Goal: Task Accomplishment & Management: Complete application form

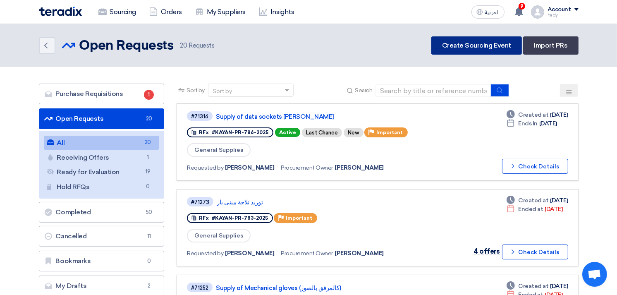
click at [470, 44] on link "Create Sourcing Event" at bounding box center [476, 45] width 91 height 18
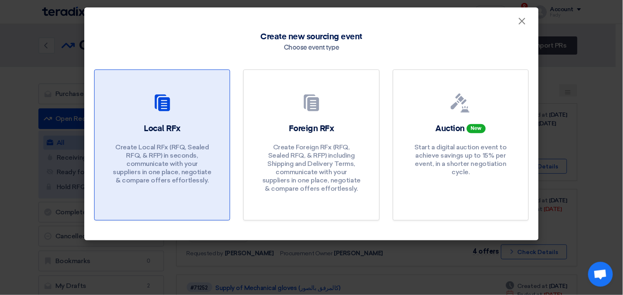
click at [140, 124] on div "Local RFx Create Local RFx (RFQ, Sealed RFQ, & RFP) in seconds, communicate wit…" at bounding box center [162, 156] width 115 height 66
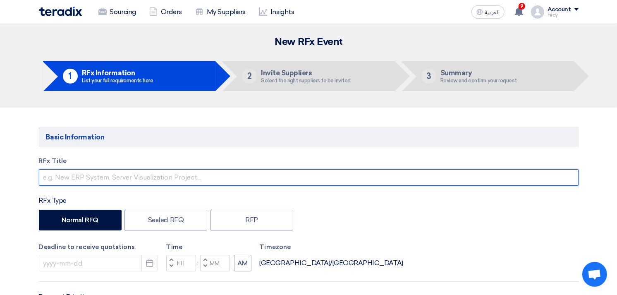
click at [111, 175] on input "text" at bounding box center [308, 177] width 539 height 17
type input "S"
type input "توريد ورق حراري"
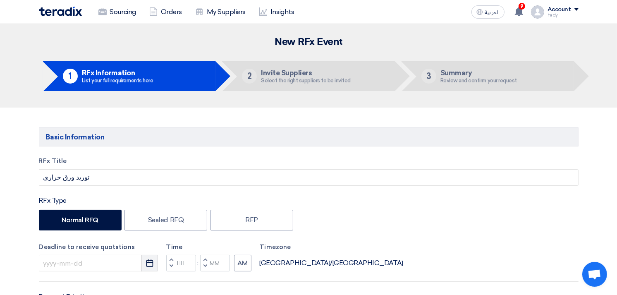
click at [148, 262] on use "button" at bounding box center [149, 262] width 7 height 7
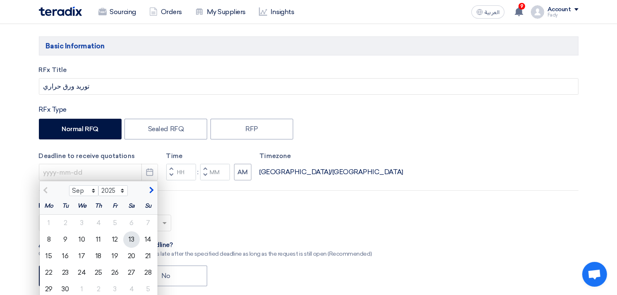
scroll to position [92, 0]
click at [67, 240] on div "9" at bounding box center [65, 238] width 17 height 17
type input "[DATE]"
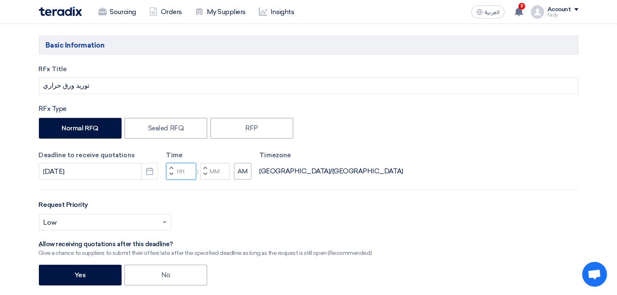
click at [183, 172] on input "Hours" at bounding box center [181, 171] width 30 height 17
type input "03"
click at [219, 170] on div "Time Increment hours 03 Decrement hours : Increment minutes Decrement minutes AM" at bounding box center [208, 164] width 85 height 29
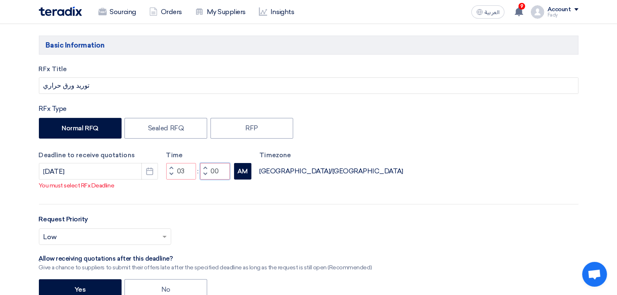
type input "00"
click at [250, 184] on div "RFx Title توريد ورق حراري RFx Type Normal RFQ Sealed RFQ RFP Deadline to receiv…" at bounding box center [309, 238] width 552 height 349
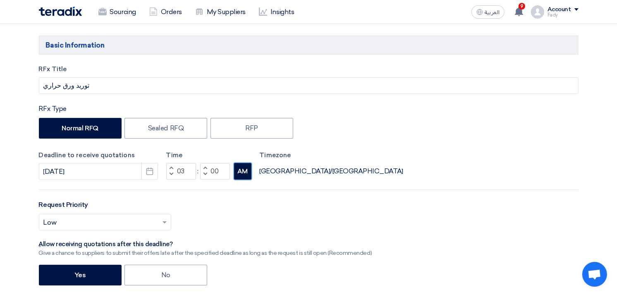
click at [245, 177] on button "AM" at bounding box center [242, 171] width 17 height 17
click at [121, 219] on input "text" at bounding box center [100, 223] width 115 height 14
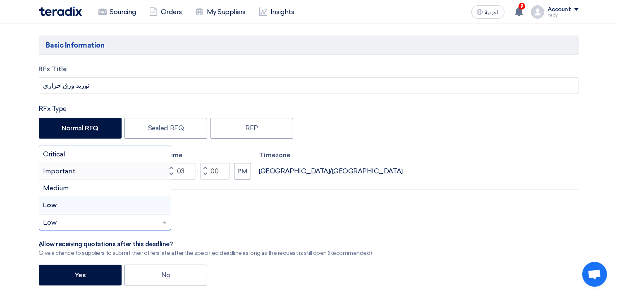
click at [67, 167] on span "Important" at bounding box center [59, 171] width 32 height 8
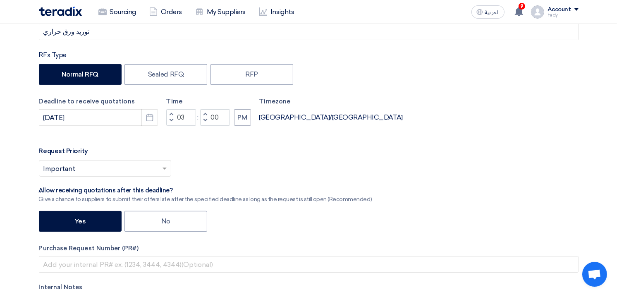
scroll to position [229, 0]
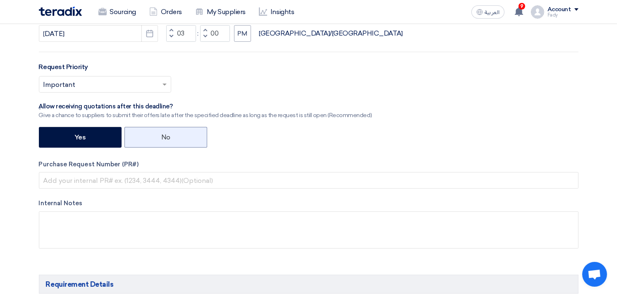
click at [160, 134] on label "No" at bounding box center [165, 137] width 83 height 21
click at [161, 134] on input "No" at bounding box center [163, 136] width 5 height 5
radio input "true"
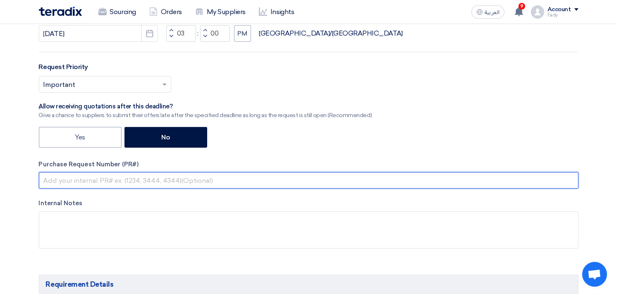
click at [92, 181] on input "text" at bounding box center [308, 180] width 539 height 17
paste input "KAYAN-PR-787-2025"
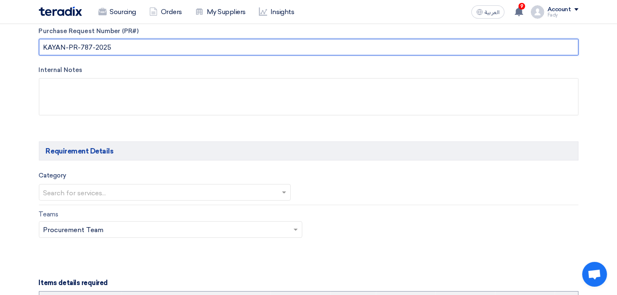
scroll to position [367, 0]
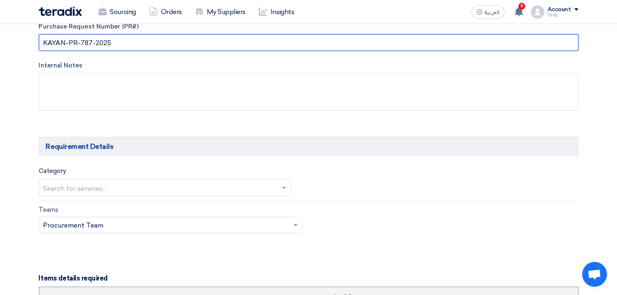
type input "KAYAN-PR-787-2025"
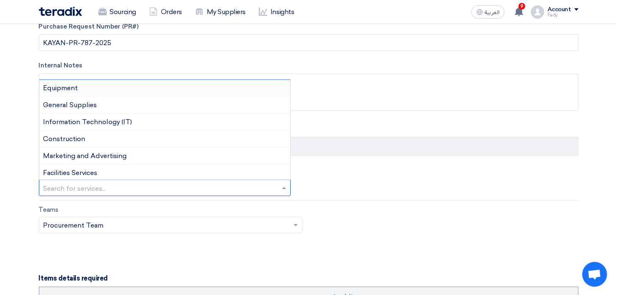
click at [116, 185] on input "text" at bounding box center [160, 189] width 235 height 14
click at [84, 105] on span "General Supplies" at bounding box center [70, 105] width 54 height 8
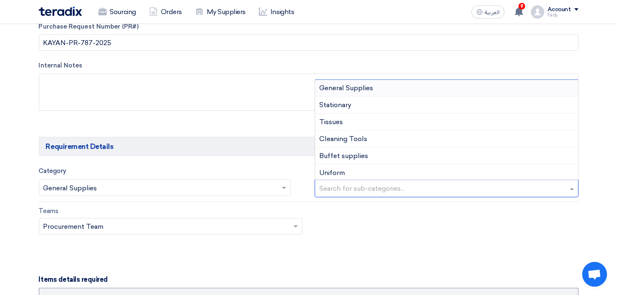
click at [394, 188] on input "text" at bounding box center [447, 189] width 257 height 14
click at [357, 92] on span "General Supplies" at bounding box center [346, 88] width 54 height 8
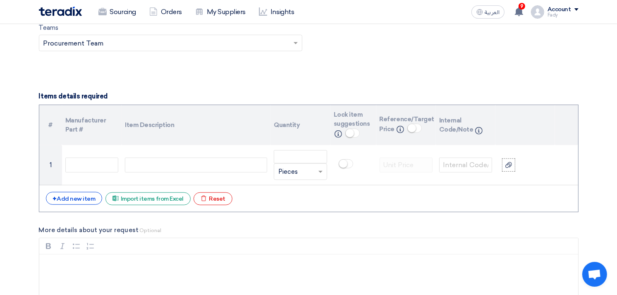
scroll to position [551, 0]
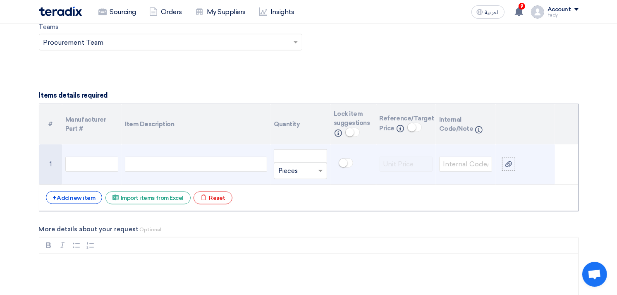
click at [153, 157] on div at bounding box center [196, 164] width 142 height 15
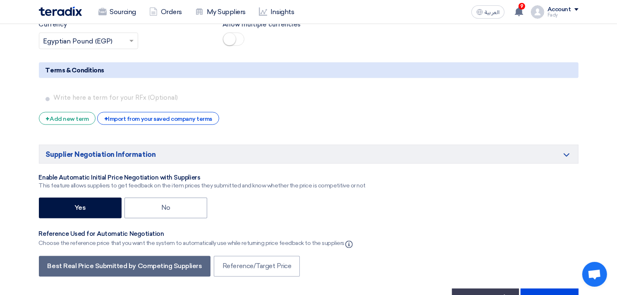
scroll to position [1377, 0]
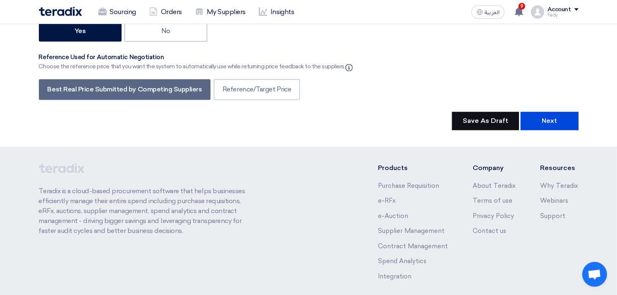
click at [492, 114] on button "Save As Draft" at bounding box center [485, 121] width 67 height 18
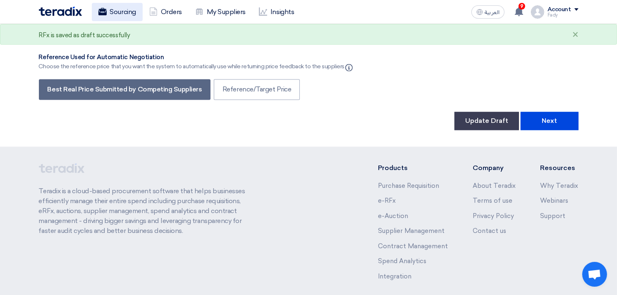
click at [122, 11] on link "Sourcing" at bounding box center [117, 12] width 51 height 18
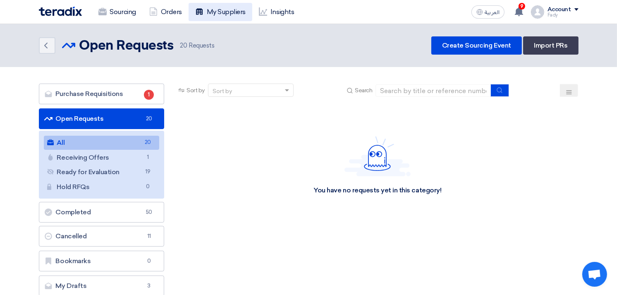
click at [218, 9] on link "My Suppliers" at bounding box center [220, 12] width 64 height 18
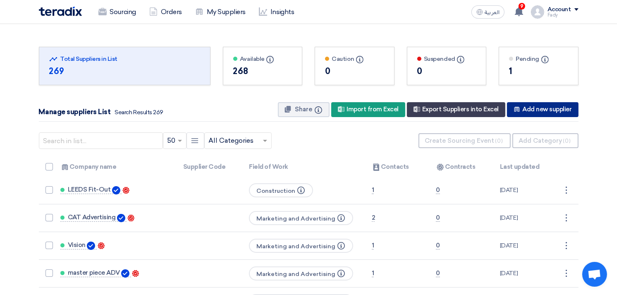
click at [565, 109] on div "New Supplier Add new supplier" at bounding box center [542, 109] width 71 height 15
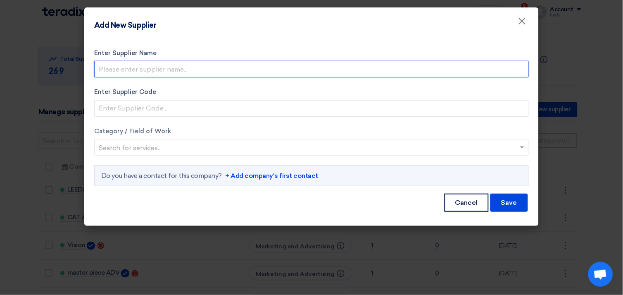
click at [140, 67] on input "Enter Supplier Name" at bounding box center [311, 69] width 435 height 17
type input "ALFA (Thermal rolling papers)"
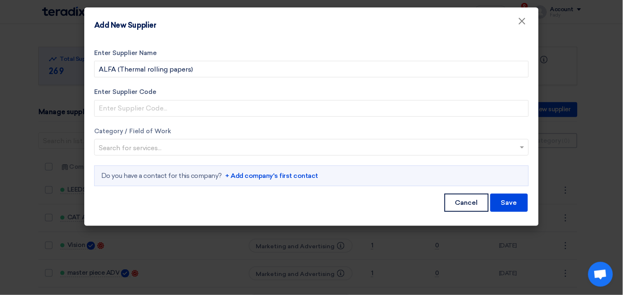
click at [148, 144] on input "text" at bounding box center [307, 148] width 417 height 14
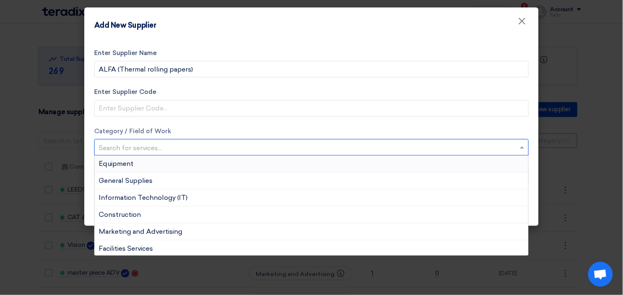
click at [167, 120] on form "Enter Supplier Name [PERSON_NAME] (Thermal rolling papers) Enter Supplier Code …" at bounding box center [311, 130] width 435 height 164
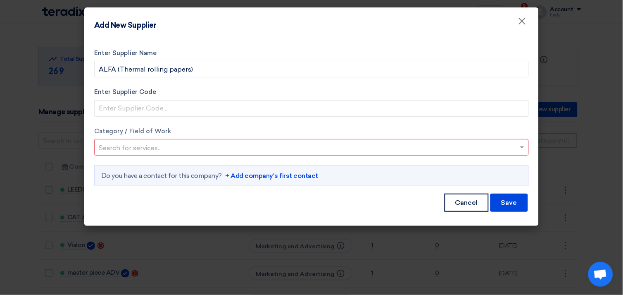
click at [272, 175] on link "+ Add company's first contact" at bounding box center [271, 176] width 93 height 10
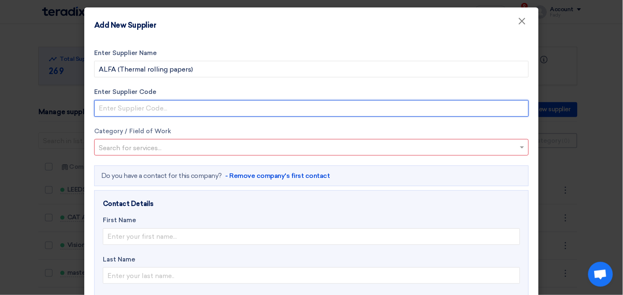
click at [137, 106] on input "Enter Supplier Code" at bounding box center [311, 108] width 435 height 17
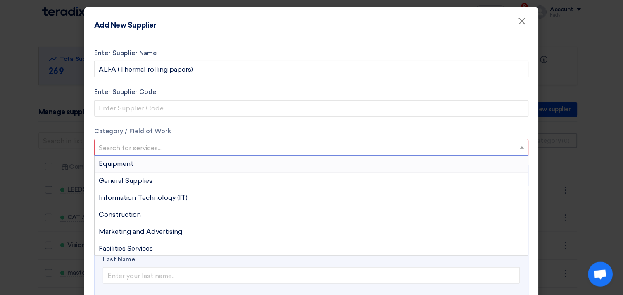
click at [101, 146] on input "text" at bounding box center [307, 148] width 417 height 14
click at [119, 182] on span "General Supplies" at bounding box center [126, 180] width 54 height 8
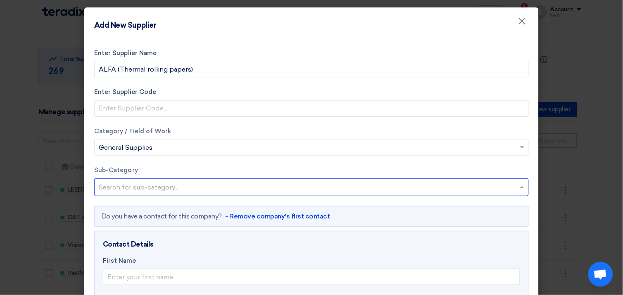
click at [120, 184] on input "text" at bounding box center [313, 188] width 428 height 14
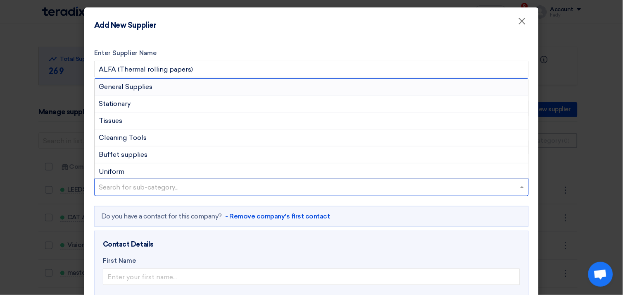
click at [112, 83] on span "General Supplies" at bounding box center [126, 87] width 54 height 8
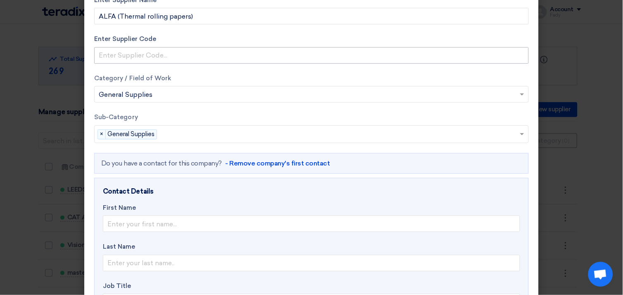
scroll to position [138, 0]
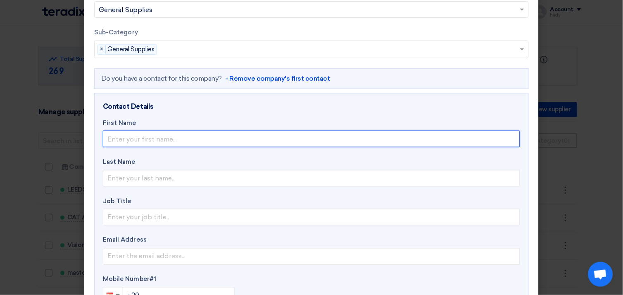
click at [161, 136] on input "text" at bounding box center [311, 139] width 417 height 17
type input "[PERSON_NAME]"
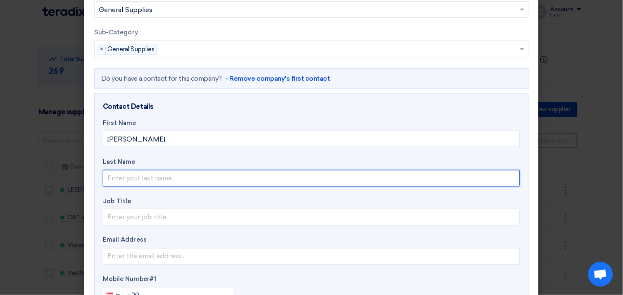
click at [145, 179] on input "text" at bounding box center [311, 178] width 417 height 17
type input "A"
type input "[PERSON_NAME]"
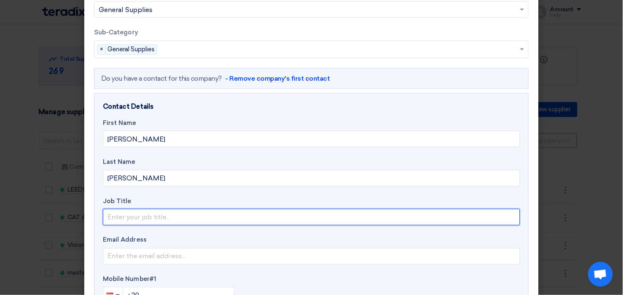
click at [129, 216] on input "text" at bounding box center [311, 217] width 417 height 17
type input "Account Manger"
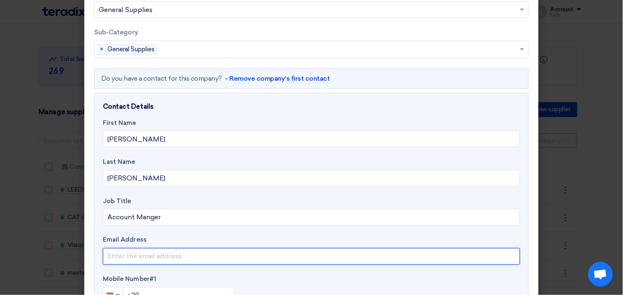
click at [153, 256] on input "email" at bounding box center [311, 256] width 417 height 17
paste input "[EMAIL_ADDRESS][DOMAIN_NAME]"
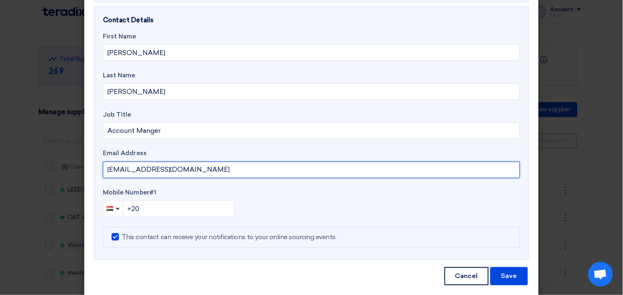
scroll to position [235, 0]
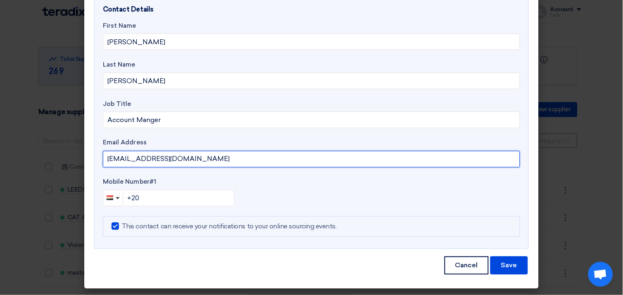
type input "[EMAIL_ADDRESS][DOMAIN_NAME]"
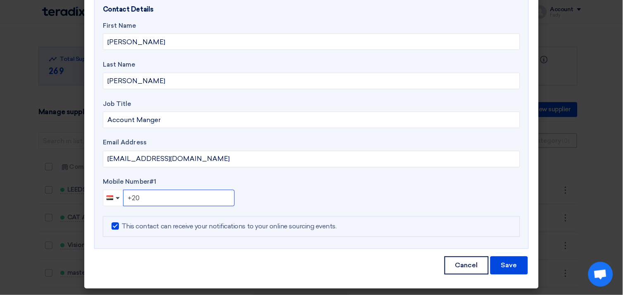
click at [152, 198] on input "+20" at bounding box center [179, 198] width 112 height 17
type input "[PHONE_NUMBER]"
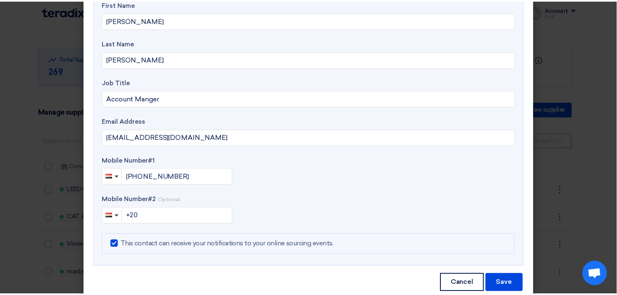
scroll to position [274, 0]
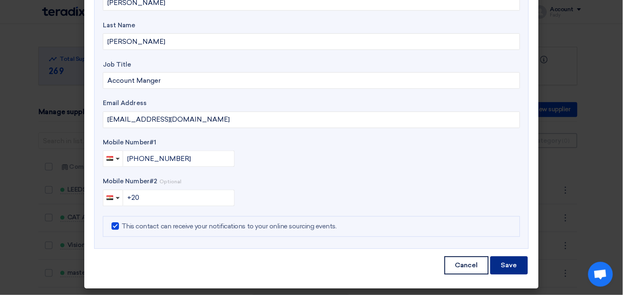
click at [508, 261] on button "Save" at bounding box center [510, 265] width 38 height 18
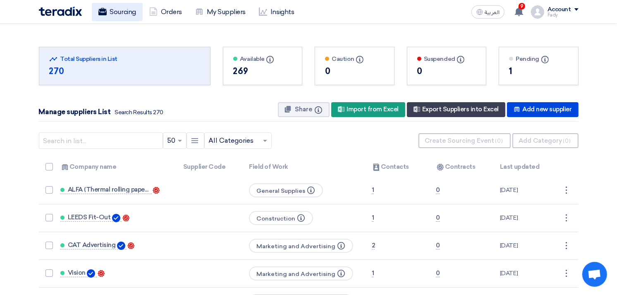
click at [120, 18] on link "Sourcing" at bounding box center [117, 12] width 51 height 18
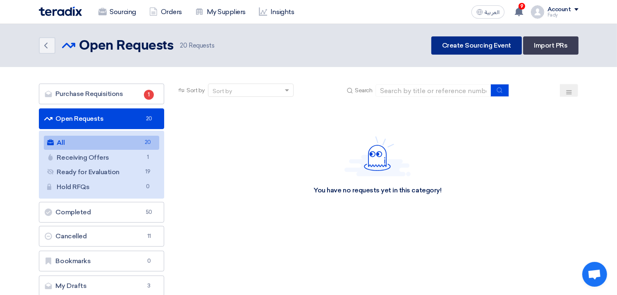
click at [479, 44] on link "Create Sourcing Event" at bounding box center [476, 45] width 91 height 18
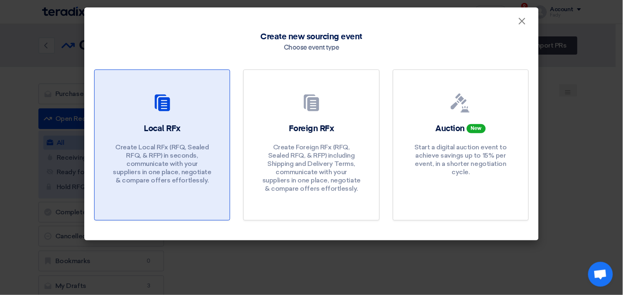
click at [160, 151] on p "Create Local RFx (RFQ, Sealed RFQ, & RFP) in seconds, communicate with your sup…" at bounding box center [162, 163] width 99 height 41
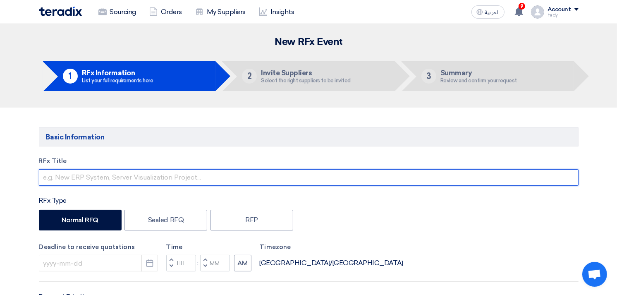
click at [132, 174] on input "text" at bounding box center [308, 177] width 539 height 17
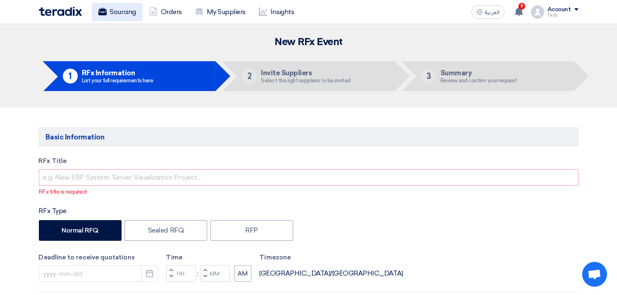
click at [126, 15] on link "Sourcing" at bounding box center [117, 12] width 51 height 18
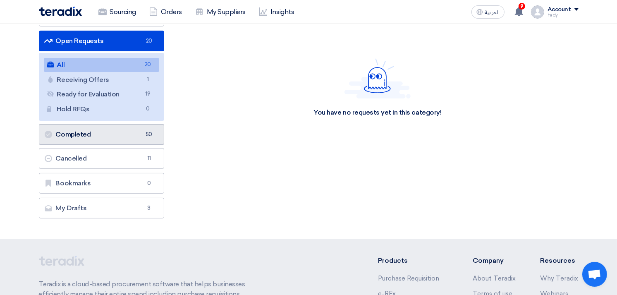
scroll to position [138, 0]
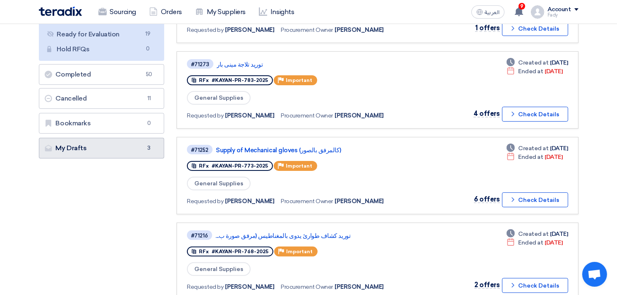
click at [113, 148] on link "My Drafts My Drafts 3" at bounding box center [102, 148] width 126 height 21
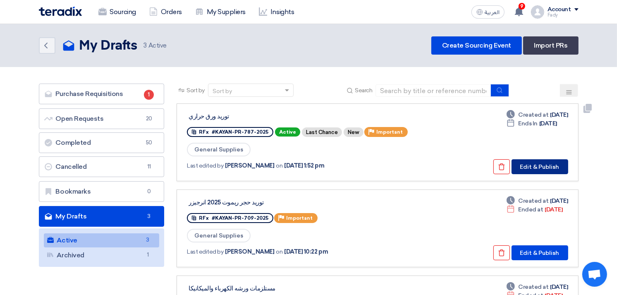
click at [544, 167] on button "Edit & Publish" at bounding box center [539, 166] width 57 height 15
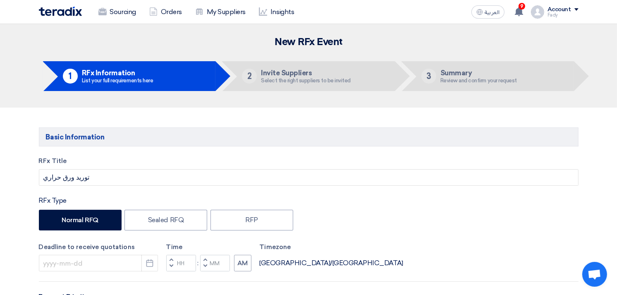
type input "[DATE]"
type input "03"
type input "00"
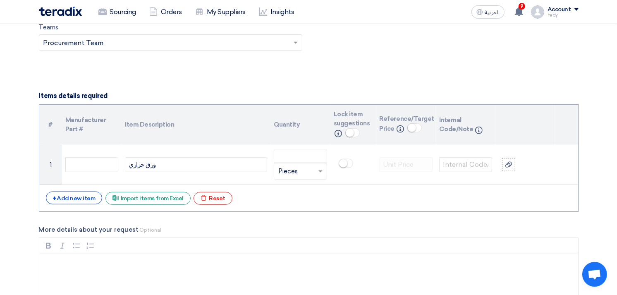
scroll to position [551, 0]
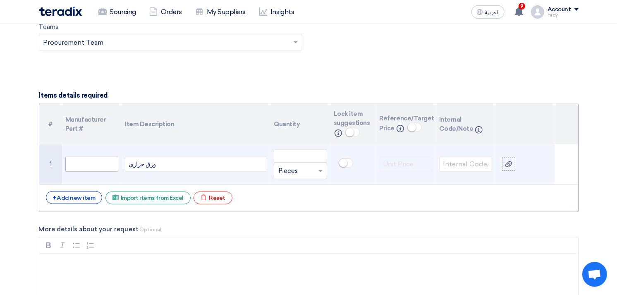
drag, startPoint x: 168, startPoint y: 163, endPoint x: 109, endPoint y: 157, distance: 59.3
click at [109, 157] on tr "1 ورق حراري Unit × Pieces" at bounding box center [308, 164] width 539 height 40
paste div
click at [304, 157] on input "number" at bounding box center [300, 155] width 53 height 13
type input "300"
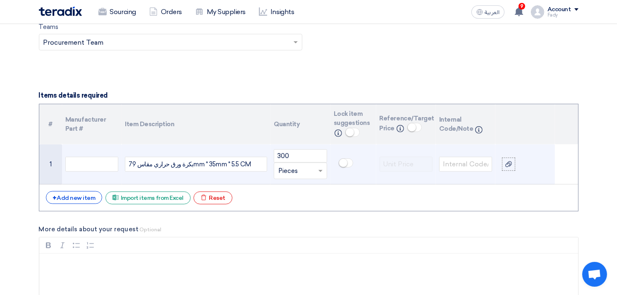
click at [253, 163] on div "بكرة ورق حراري مقاس 79mm * 35mm * 5.5 CM" at bounding box center [196, 164] width 142 height 15
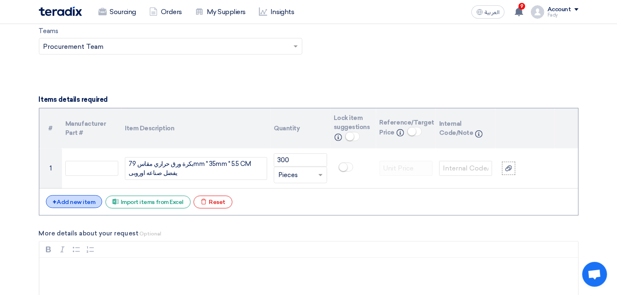
click at [72, 205] on div "+ Add new item" at bounding box center [74, 201] width 57 height 13
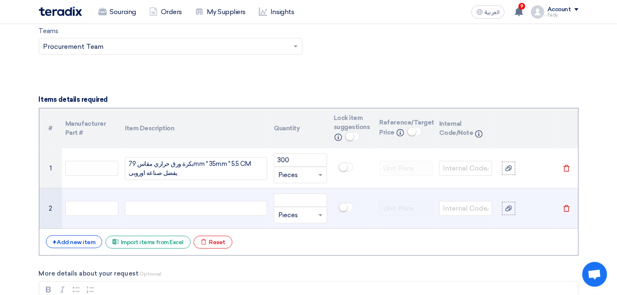
click at [568, 209] on use at bounding box center [566, 208] width 6 height 7
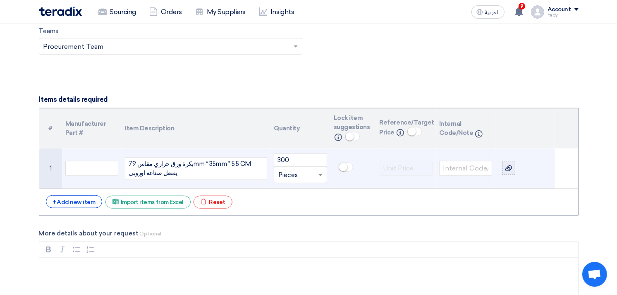
click at [513, 172] on label at bounding box center [508, 168] width 13 height 13
click at [0, 0] on input "file" at bounding box center [0, 0] width 0 height 0
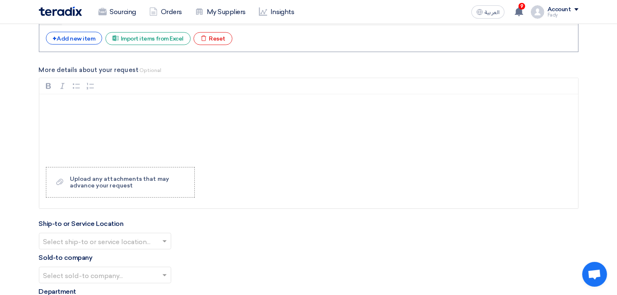
scroll to position [776, 0]
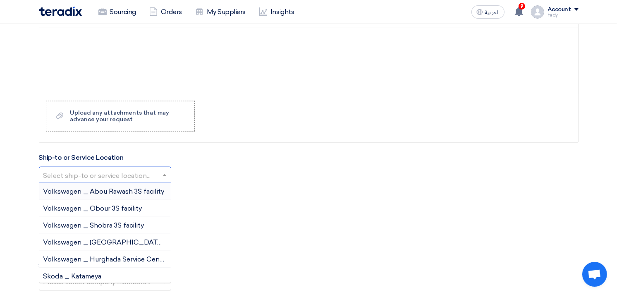
click at [95, 174] on input "text" at bounding box center [100, 176] width 115 height 14
click at [90, 212] on span "Volkswagen _ Obour 3S facility" at bounding box center [92, 208] width 99 height 8
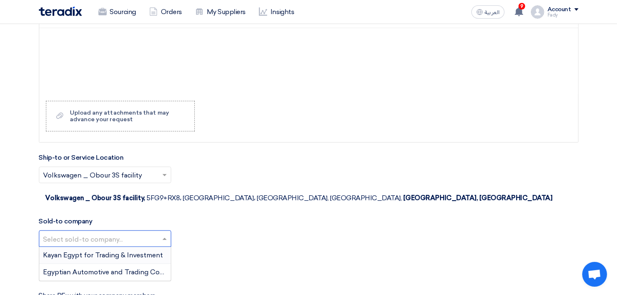
click at [89, 233] on input "text" at bounding box center [100, 240] width 115 height 14
click at [90, 268] on span "Egyptian Automotive and Trading Company" at bounding box center [112, 272] width 138 height 8
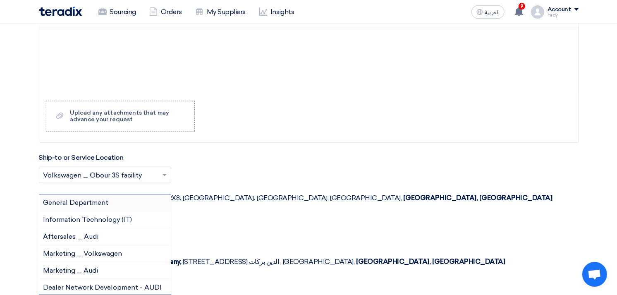
click at [89, 198] on span "General Department" at bounding box center [75, 202] width 65 height 8
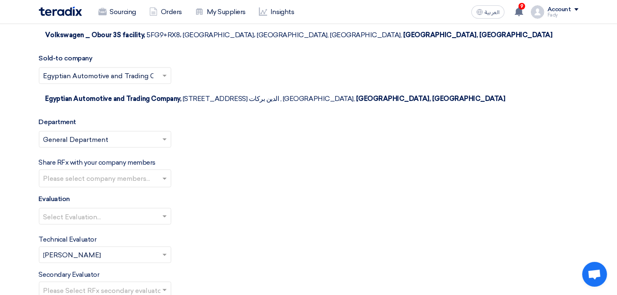
scroll to position [960, 0]
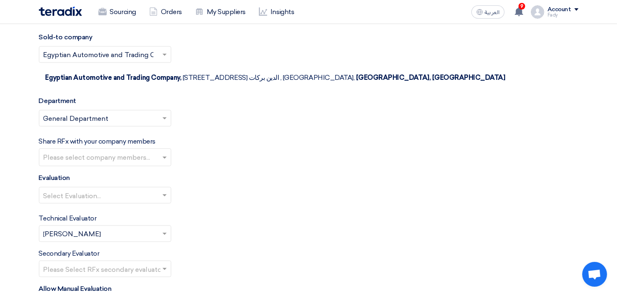
click at [106, 151] on input "text" at bounding box center [105, 158] width 125 height 14
click at [72, 189] on input "text" at bounding box center [100, 196] width 115 height 14
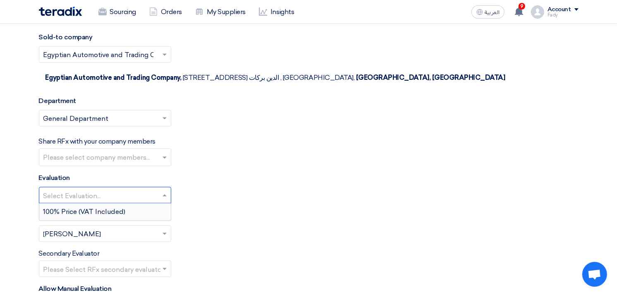
click at [87, 207] on span "100% Price (VAT Included)" at bounding box center [84, 211] width 82 height 8
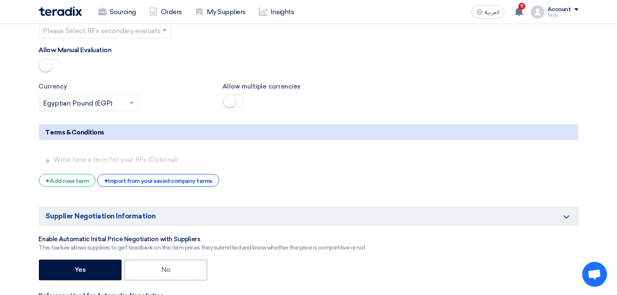
scroll to position [1236, 0]
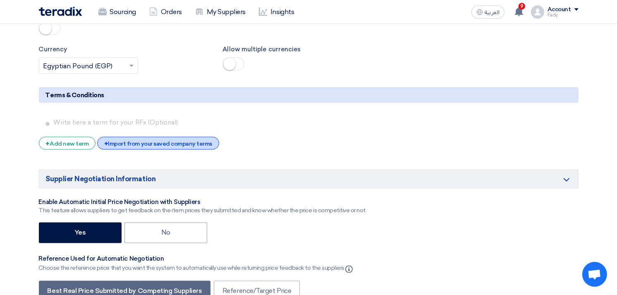
click at [140, 137] on div "+ Import from your saved company terms" at bounding box center [158, 143] width 122 height 13
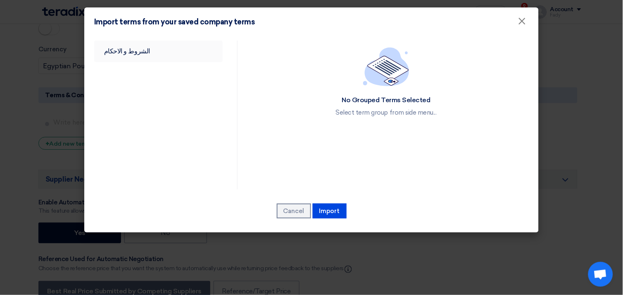
click at [122, 43] on link "الشروط و الاحكام" at bounding box center [158, 51] width 129 height 21
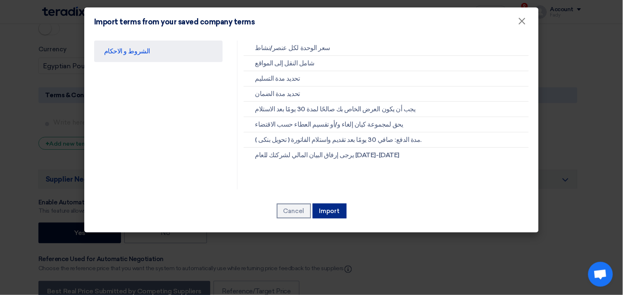
click at [326, 209] on button "Import" at bounding box center [330, 210] width 34 height 15
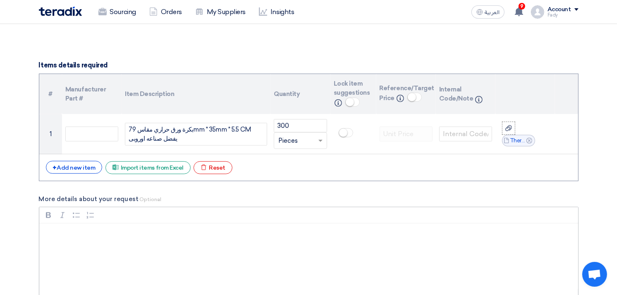
scroll to position [179, 0]
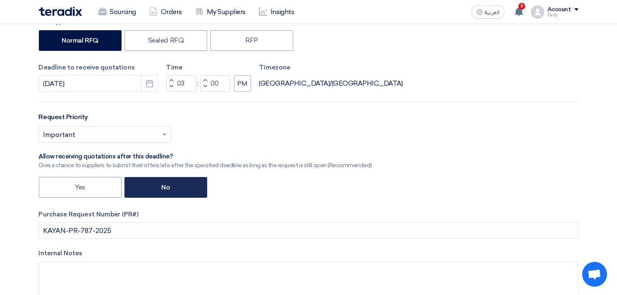
click at [167, 187] on label "No" at bounding box center [165, 187] width 83 height 21
click at [167, 187] on input "No" at bounding box center [164, 186] width 5 height 5
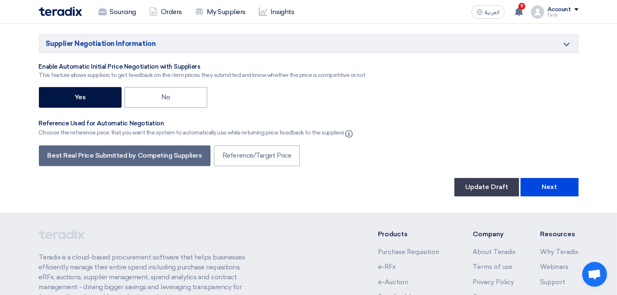
scroll to position [1511, 0]
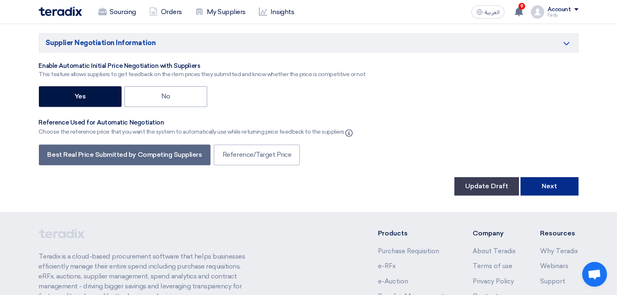
click at [555, 177] on button "Next" at bounding box center [549, 186] width 58 height 18
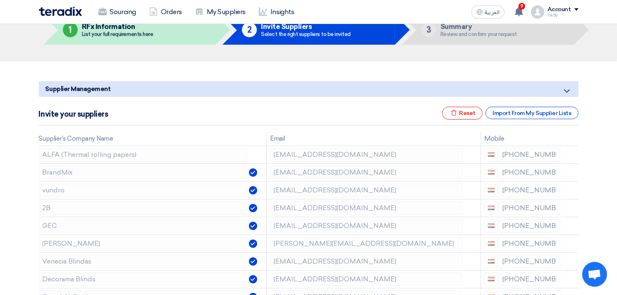
scroll to position [46, 0]
click at [573, 174] on icon at bounding box center [572, 174] width 14 height 14
click at [0, 0] on icon at bounding box center [0, 0] width 0 height 0
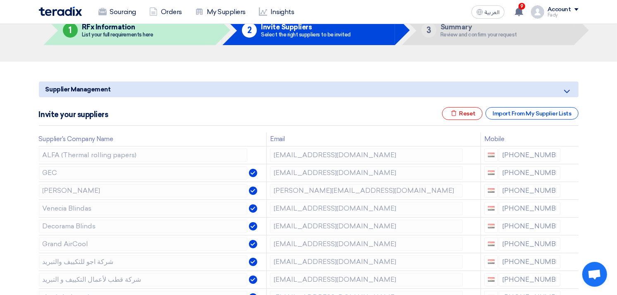
click at [0, 0] on icon at bounding box center [0, 0] width 0 height 0
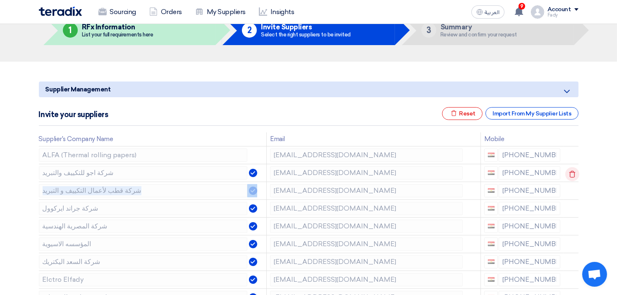
click at [573, 174] on td at bounding box center [570, 173] width 15 height 18
drag, startPoint x: 573, startPoint y: 174, endPoint x: 598, endPoint y: 178, distance: 25.1
click at [570, 172] on icon at bounding box center [572, 174] width 14 height 14
click at [571, 172] on icon at bounding box center [572, 174] width 14 height 14
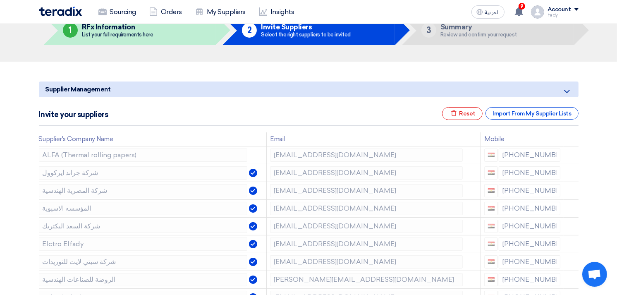
click at [0, 0] on icon at bounding box center [0, 0] width 0 height 0
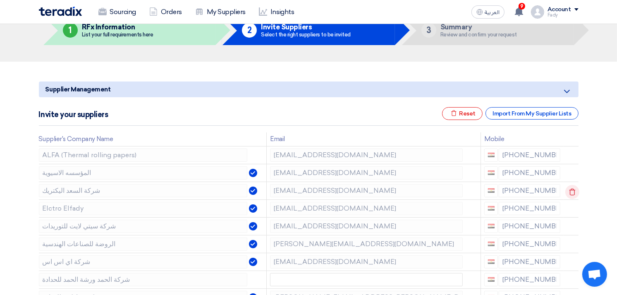
click at [571, 188] on icon at bounding box center [572, 192] width 14 height 14
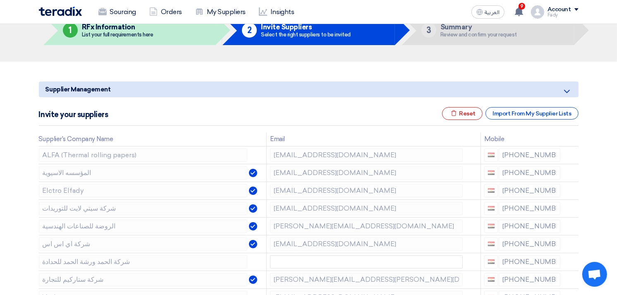
click at [0, 0] on icon at bounding box center [0, 0] width 0 height 0
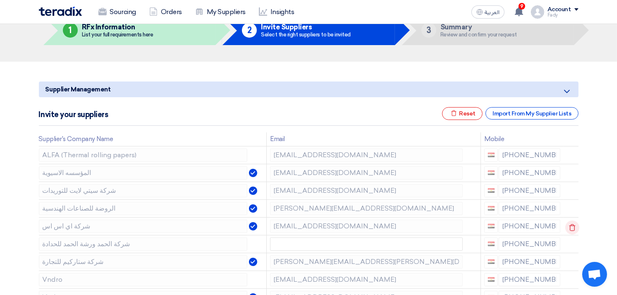
click at [0, 0] on icon at bounding box center [0, 0] width 0 height 0
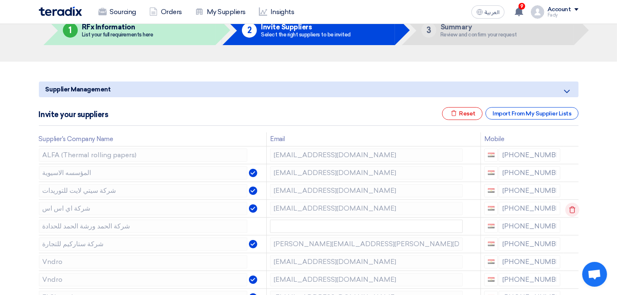
click at [568, 206] on icon at bounding box center [572, 210] width 14 height 14
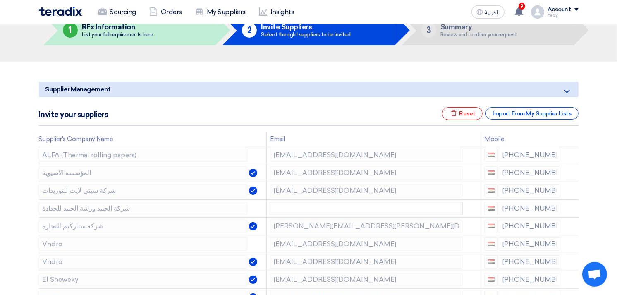
click at [0, 0] on icon at bounding box center [0, 0] width 0 height 0
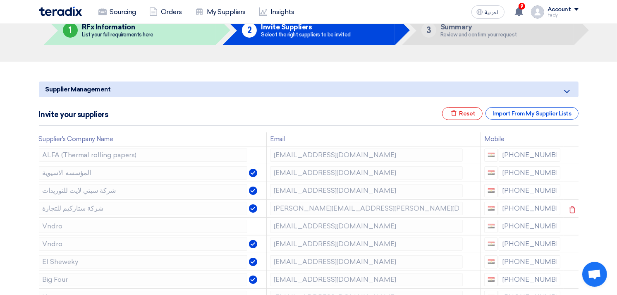
click at [569, 206] on icon at bounding box center [572, 210] width 14 height 14
click at [0, 0] on icon at bounding box center [0, 0] width 0 height 0
click at [570, 225] on use at bounding box center [572, 227] width 6 height 7
click at [567, 244] on icon at bounding box center [572, 245] width 14 height 14
click at [0, 0] on icon at bounding box center [0, 0] width 0 height 0
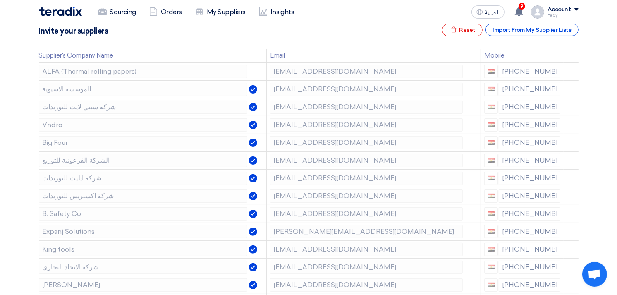
scroll to position [138, 0]
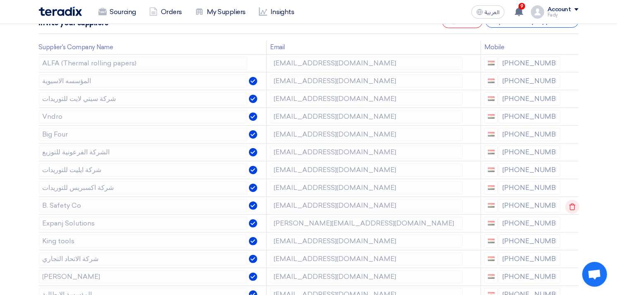
click at [569, 206] on icon at bounding box center [572, 207] width 14 height 14
click at [570, 206] on icon at bounding box center [572, 207] width 14 height 14
click at [567, 223] on icon at bounding box center [572, 224] width 14 height 14
click at [565, 222] on icon at bounding box center [572, 224] width 14 height 14
click at [571, 241] on icon at bounding box center [572, 242] width 14 height 14
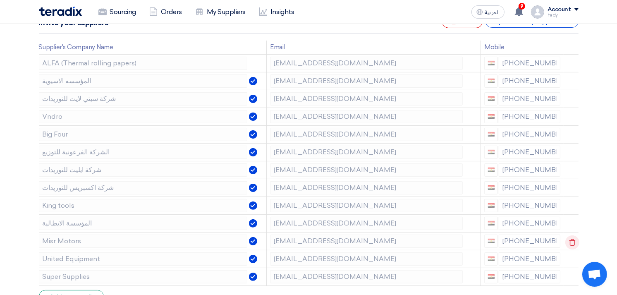
click at [570, 239] on icon at bounding box center [572, 242] width 14 height 14
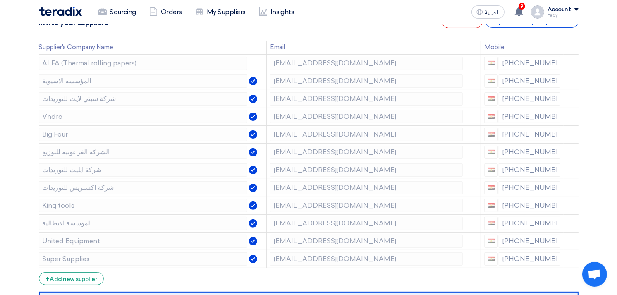
click at [0, 0] on icon at bounding box center [0, 0] width 0 height 0
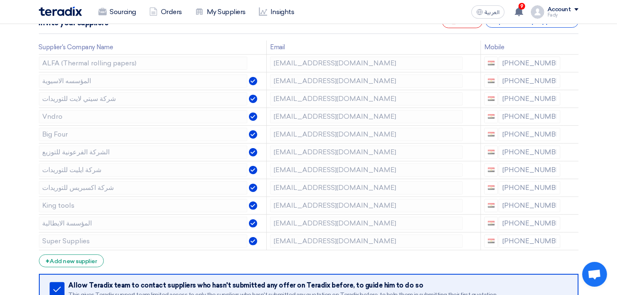
click at [0, 0] on icon at bounding box center [0, 0] width 0 height 0
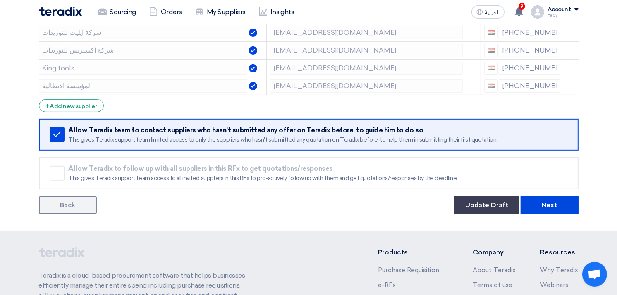
scroll to position [275, 0]
click at [550, 200] on button "Next" at bounding box center [549, 204] width 58 height 18
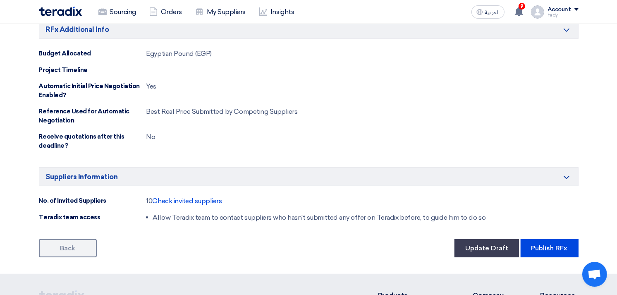
scroll to position [717, 0]
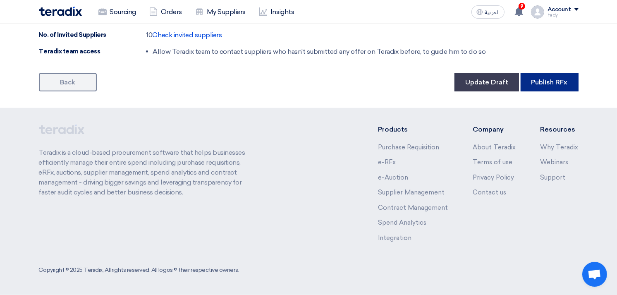
click at [555, 83] on button "Publish RFx" at bounding box center [549, 82] width 58 height 18
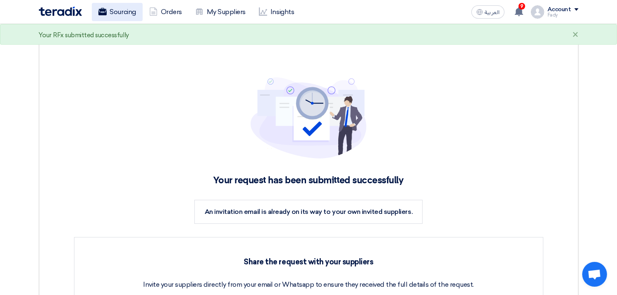
click at [121, 10] on link "Sourcing" at bounding box center [117, 12] width 51 height 18
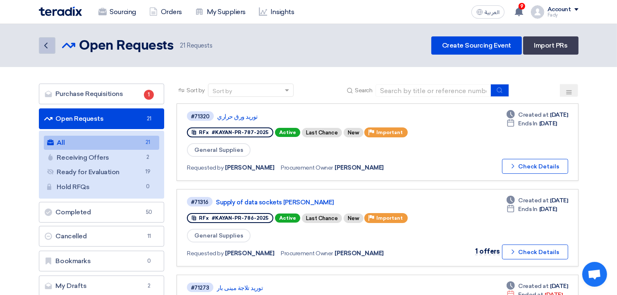
click at [51, 46] on link "Back" at bounding box center [47, 45] width 17 height 17
